Goal: Task Accomplishment & Management: Use online tool/utility

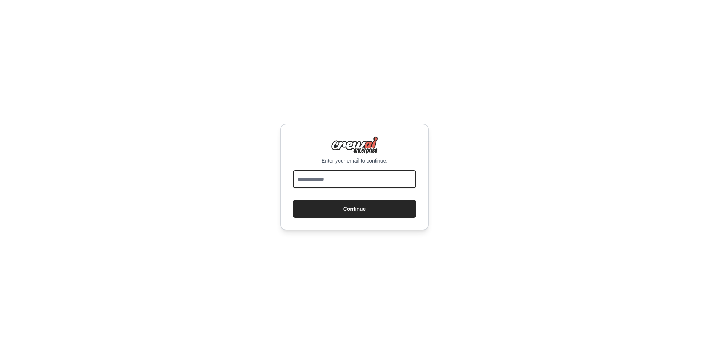
click at [335, 178] on input "email" at bounding box center [354, 179] width 123 height 18
type input "**********"
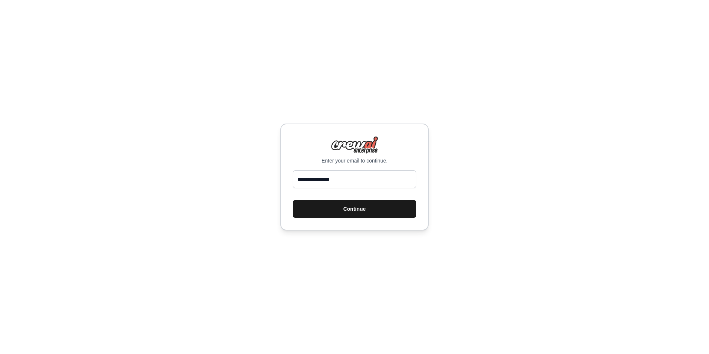
click at [360, 209] on button "Continue" at bounding box center [354, 209] width 123 height 18
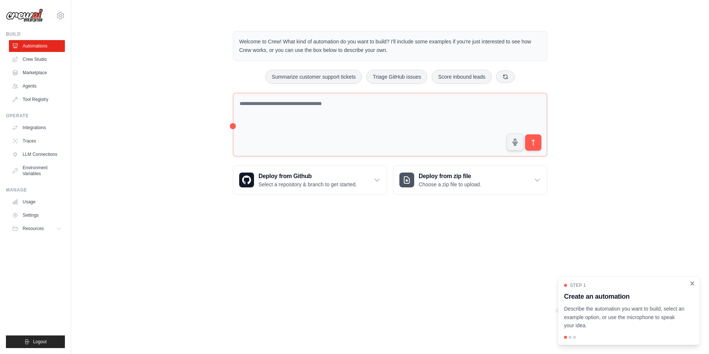
click at [692, 283] on icon "Close walkthrough" at bounding box center [692, 283] width 7 height 7
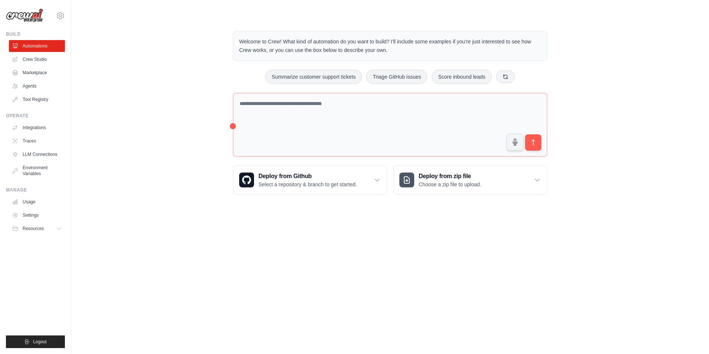
click at [168, 198] on div "Welcome to Crew! What kind of automation do you want to build? I'll include som…" at bounding box center [390, 112] width 614 height 187
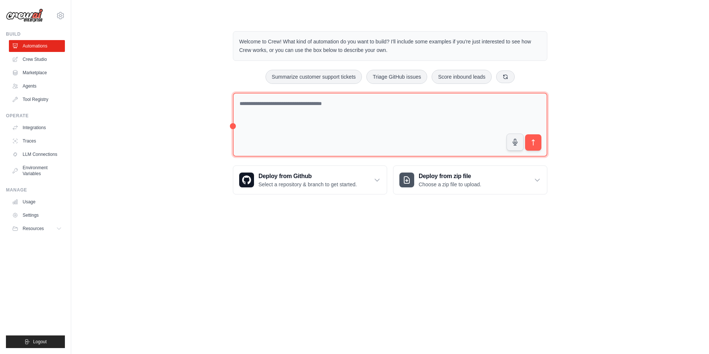
click at [286, 104] on textarea at bounding box center [390, 125] width 314 height 64
click at [37, 215] on link "Settings" at bounding box center [38, 215] width 56 height 12
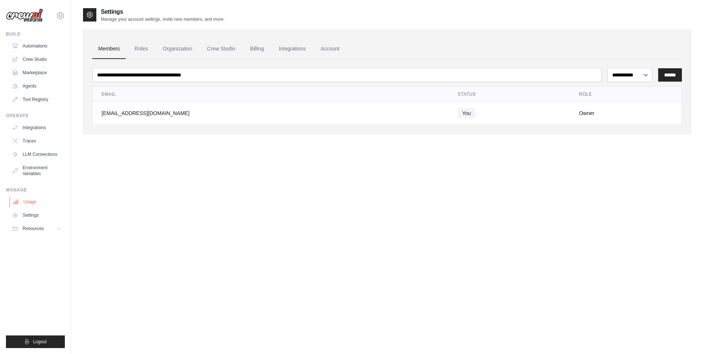
click at [36, 206] on link "Usage" at bounding box center [38, 202] width 56 height 12
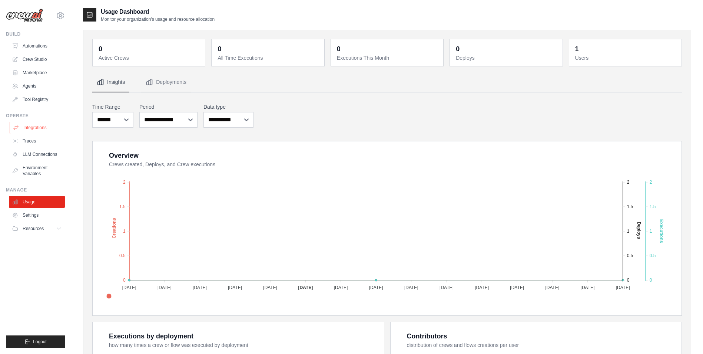
click at [33, 126] on link "Integrations" at bounding box center [38, 128] width 56 height 12
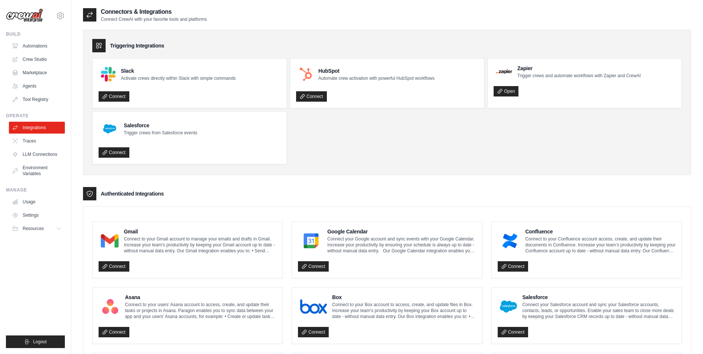
click at [437, 42] on div "Triggering Integrations" at bounding box center [387, 45] width 590 height 13
click at [30, 141] on link "Traces" at bounding box center [38, 141] width 56 height 12
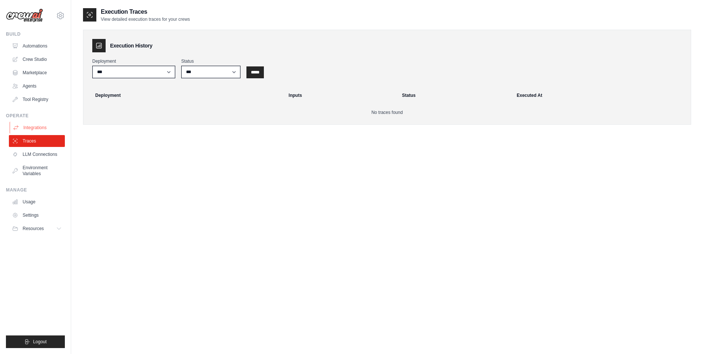
click at [36, 131] on link "Integrations" at bounding box center [38, 128] width 56 height 12
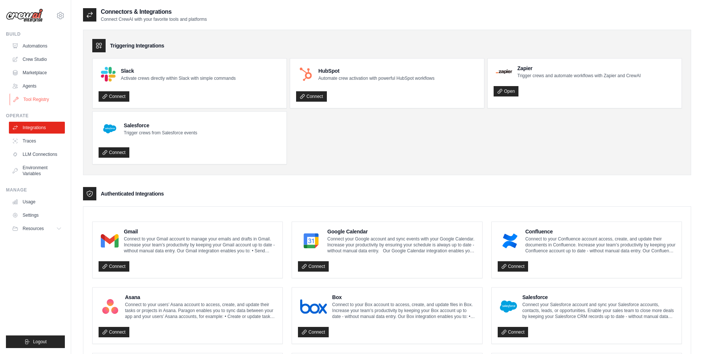
click at [37, 100] on link "Tool Registry" at bounding box center [38, 99] width 56 height 12
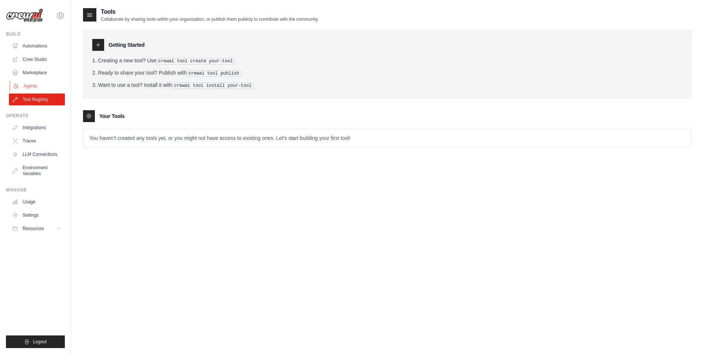
click at [31, 87] on link "Agents" at bounding box center [38, 86] width 56 height 12
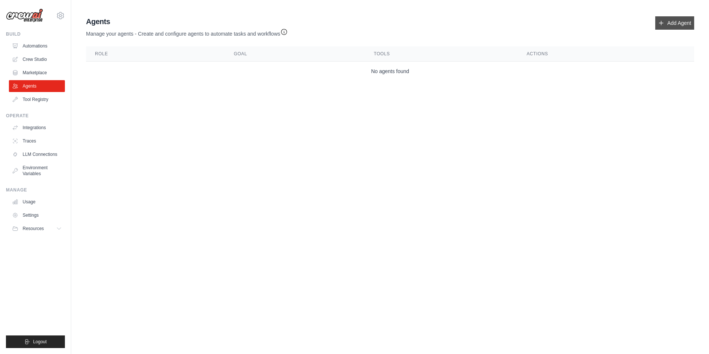
click at [674, 22] on link "Add Agent" at bounding box center [674, 22] width 39 height 13
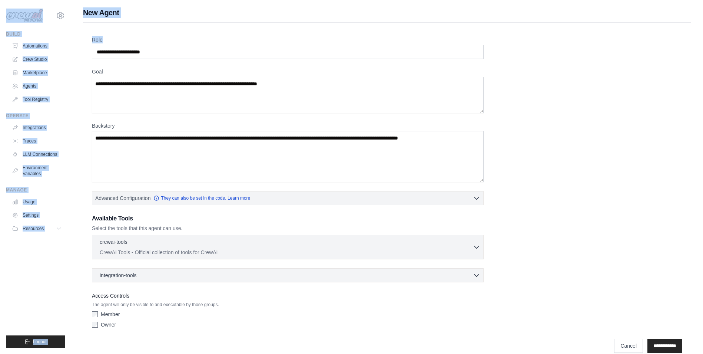
drag, startPoint x: 163, startPoint y: 36, endPoint x: 247, endPoint y: 35, distance: 83.8
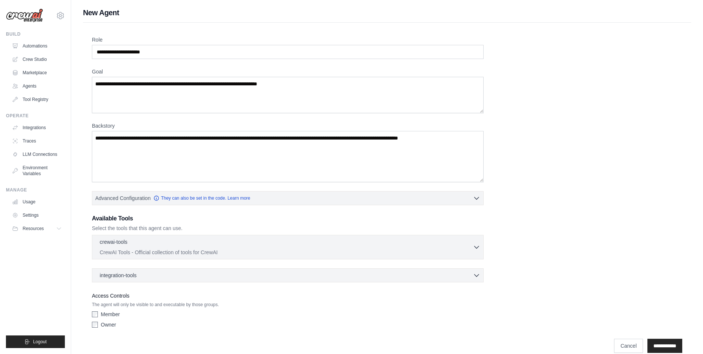
click at [551, 67] on div "Role Goal [GEOGRAPHIC_DATA] Advanced Configuration They can also be set in the …" at bounding box center [387, 183] width 591 height 295
click at [179, 52] on input "Role" at bounding box center [288, 52] width 392 height 14
click at [594, 92] on div "Role Goal [GEOGRAPHIC_DATA] Advanced Configuration They can also be set in the …" at bounding box center [387, 183] width 591 height 295
click at [43, 45] on link "Automations" at bounding box center [38, 46] width 56 height 12
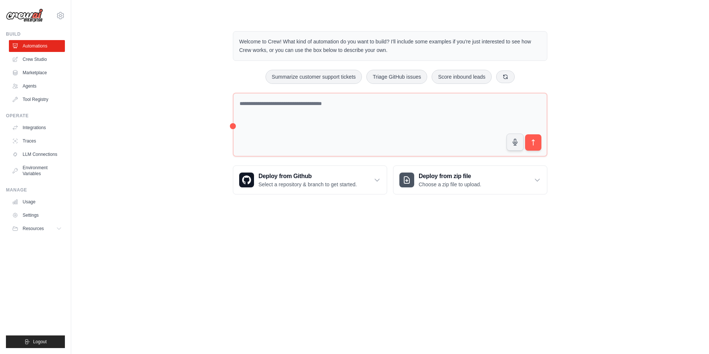
click at [186, 94] on div "Welcome to Crew! What kind of automation do you want to build? I'll include som…" at bounding box center [390, 112] width 614 height 187
